Goal: Task Accomplishment & Management: Manage account settings

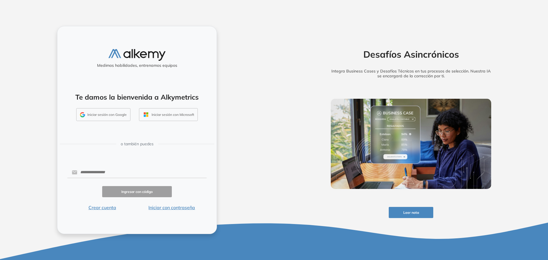
click at [91, 116] on button "Iniciar sesión con Google" at bounding box center [103, 114] width 54 height 13
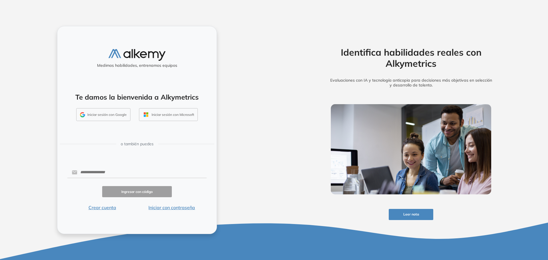
click at [110, 115] on button "Iniciar sesión con Google" at bounding box center [103, 114] width 54 height 13
click at [95, 175] on input "text" at bounding box center [141, 172] width 129 height 11
type input "**********"
click at [154, 191] on button "Ingresar con código" at bounding box center [137, 191] width 70 height 11
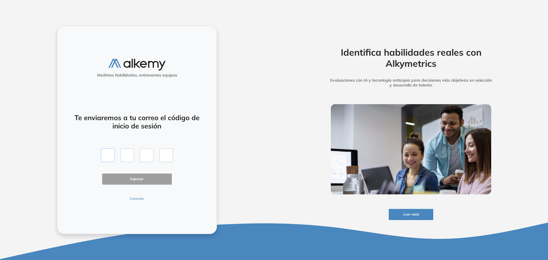
click at [104, 158] on input "text" at bounding box center [108, 155] width 14 height 14
type input "*"
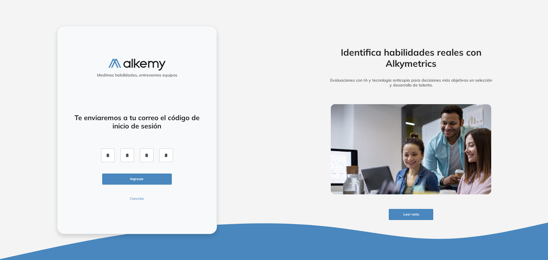
click at [133, 179] on button "Ingresar" at bounding box center [137, 178] width 70 height 11
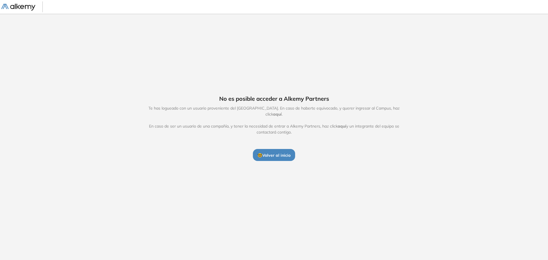
click at [273, 153] on span "🤓 Volver al inicio" at bounding box center [273, 155] width 33 height 5
